Goal: Transaction & Acquisition: Purchase product/service

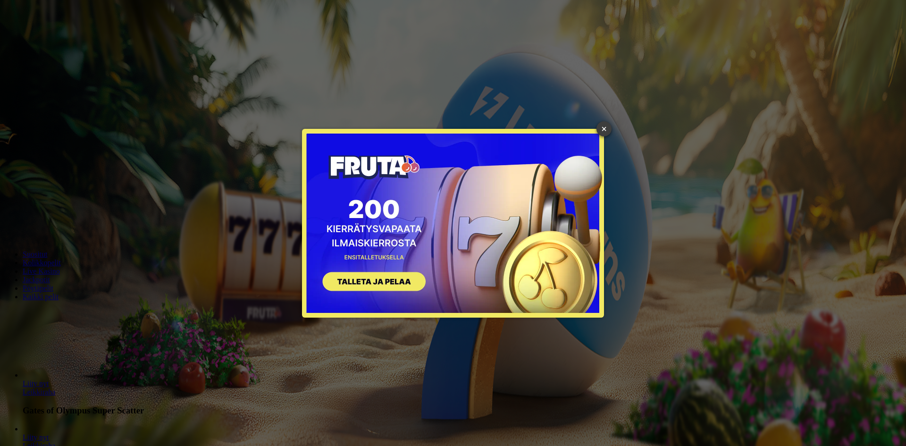
click at [605, 129] on link "×" at bounding box center [603, 128] width 15 height 15
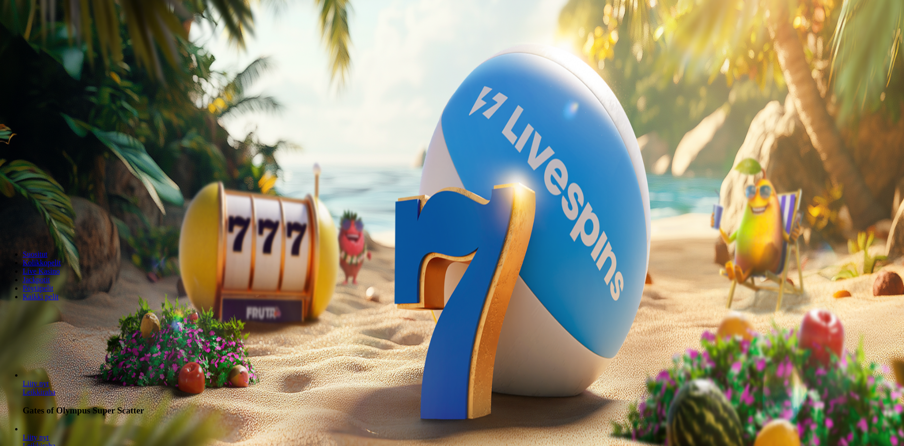
click at [67, 38] on span "Kirjaudu" at bounding box center [65, 34] width 23 height 7
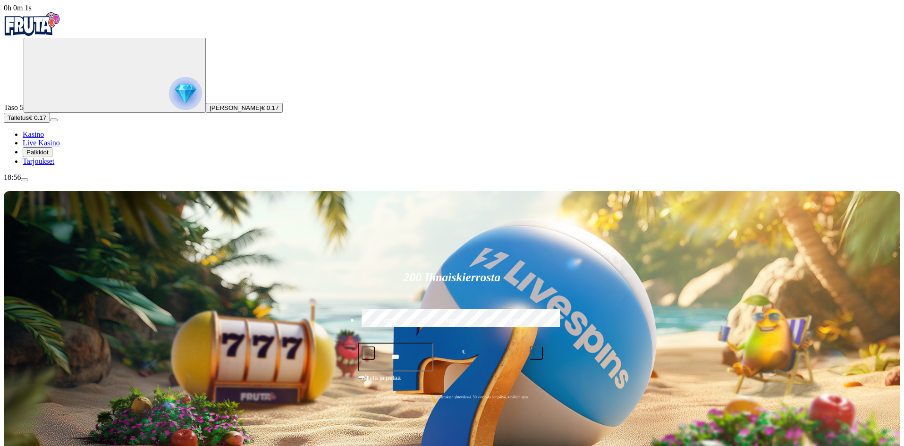
click at [49, 156] on span "Palkkiot" at bounding box center [37, 152] width 22 height 7
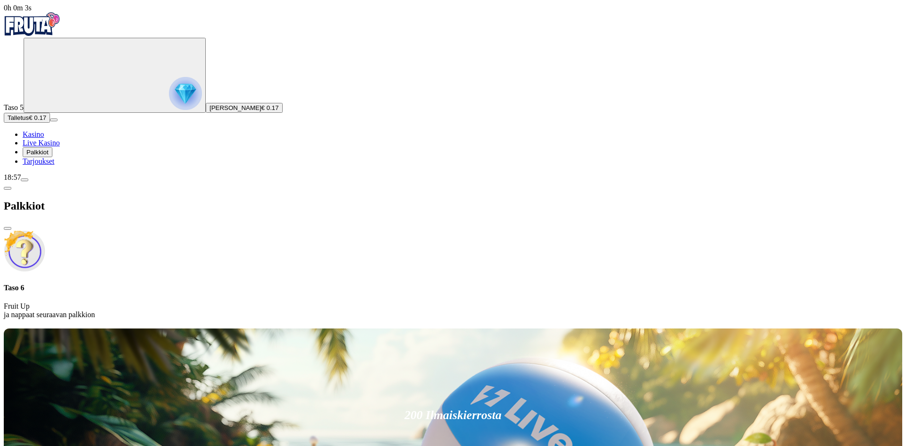
click at [49, 156] on span "Palkkiot" at bounding box center [37, 152] width 22 height 7
drag, startPoint x: 52, startPoint y: 167, endPoint x: 45, endPoint y: 167, distance: 6.6
click at [50, 123] on button "Talletus € 0.17" at bounding box center [27, 118] width 46 height 10
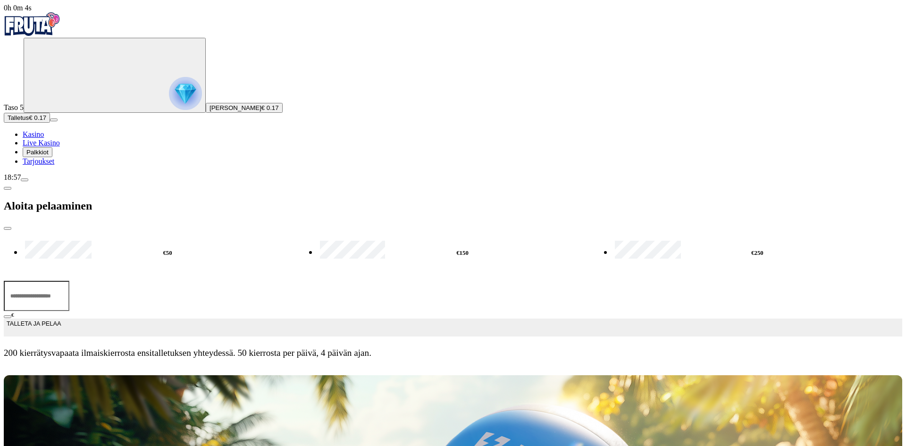
drag, startPoint x: 199, startPoint y: 81, endPoint x: 192, endPoint y: 79, distance: 7.8
click at [69, 281] on input "***" at bounding box center [37, 296] width 66 height 30
type input "***"
click at [230, 318] on button "TALLETA JA PELAA" at bounding box center [453, 327] width 898 height 18
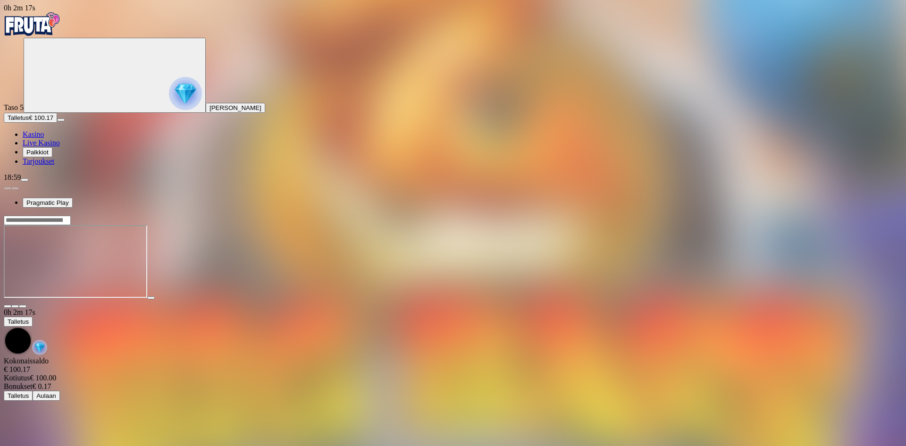
click at [60, 29] on img "Primary" at bounding box center [32, 24] width 57 height 24
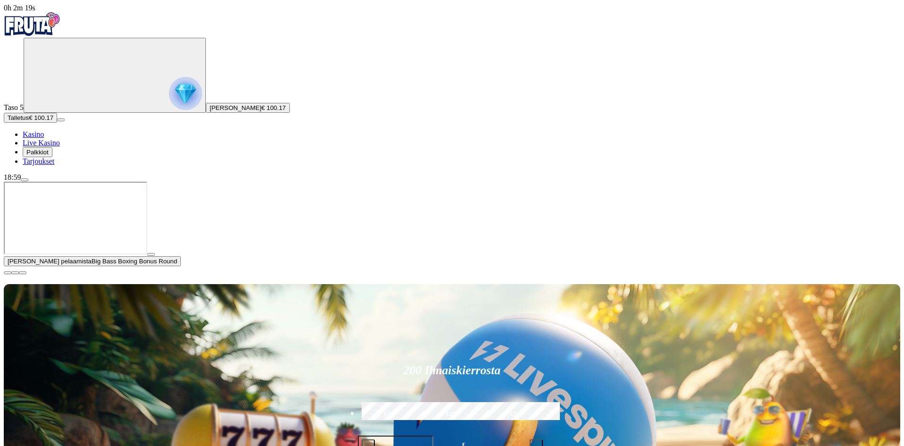
click at [8, 273] on span "close icon" at bounding box center [8, 273] width 0 height 0
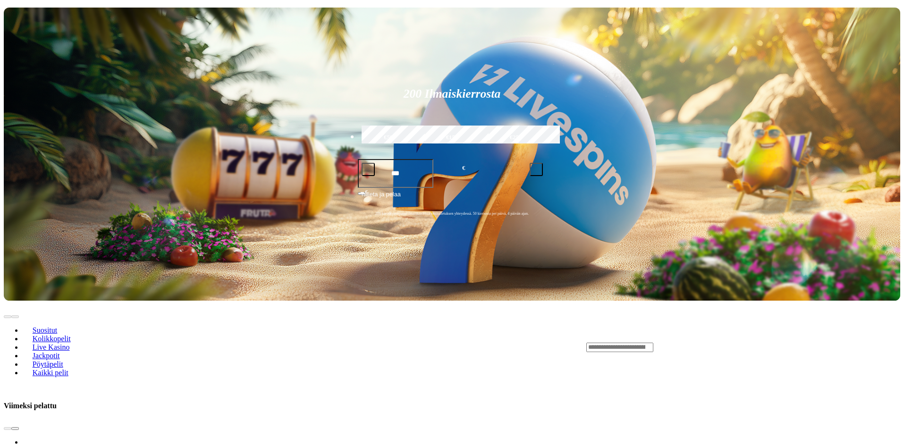
scroll to position [330, 0]
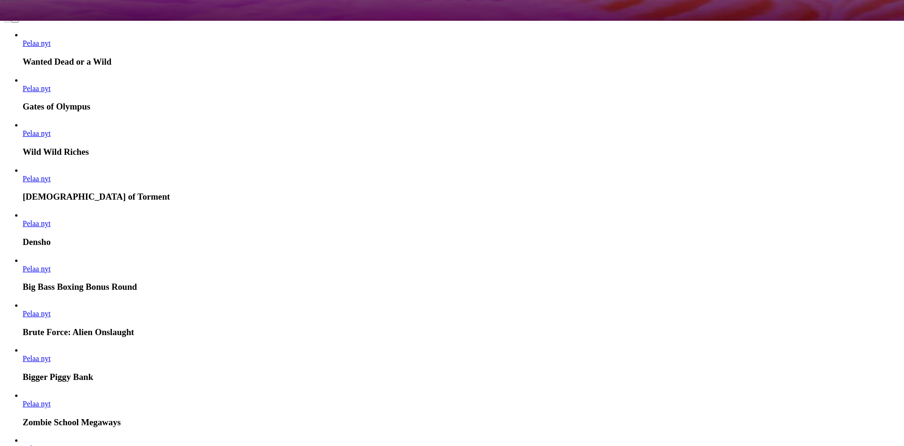
scroll to position [426, 0]
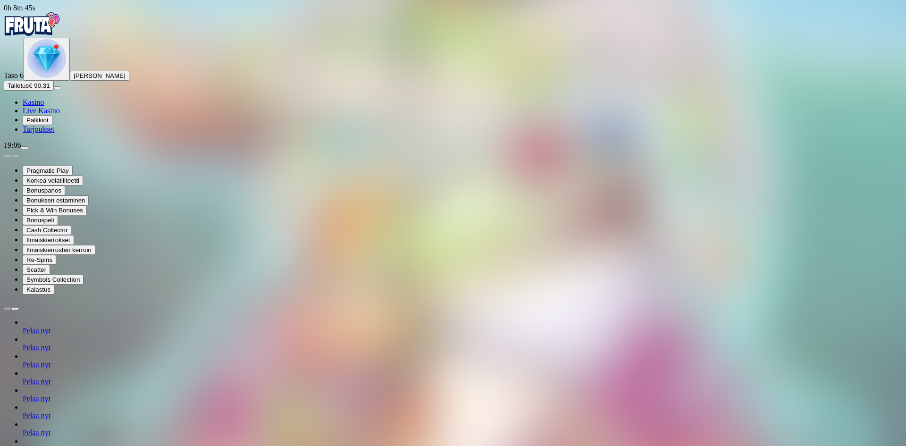
click at [60, 78] on img "Primary" at bounding box center [46, 58] width 39 height 39
drag, startPoint x: 195, startPoint y: 232, endPoint x: 247, endPoint y: 237, distance: 52.1
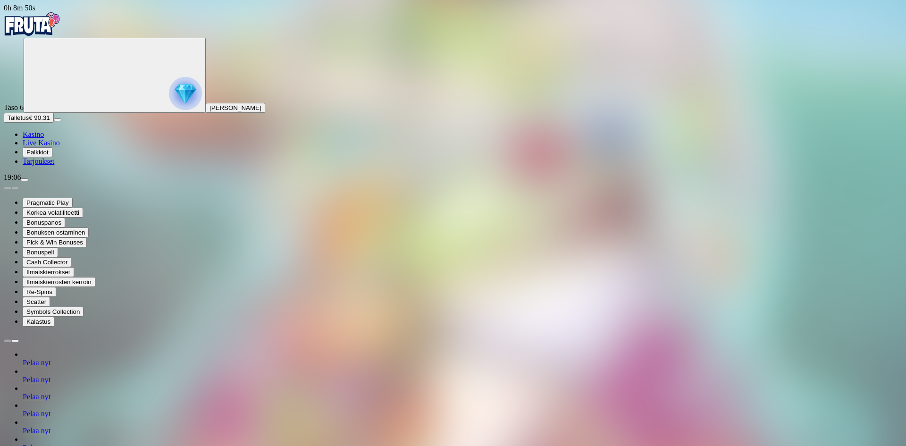
click at [65, 110] on icon "Primary" at bounding box center [98, 74] width 142 height 71
